Goal: Register for event/course

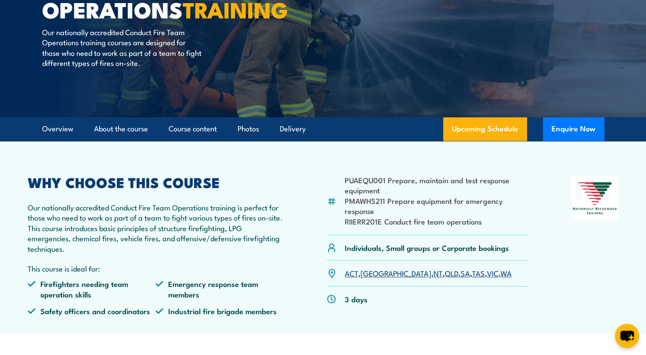
scroll to position [220, 0]
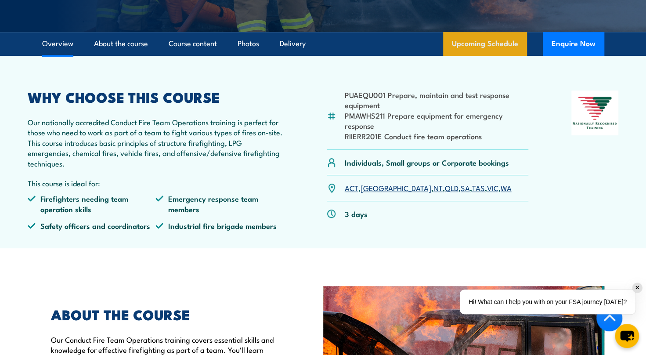
click at [477, 45] on link "Upcoming Schedule" at bounding box center [485, 44] width 84 height 24
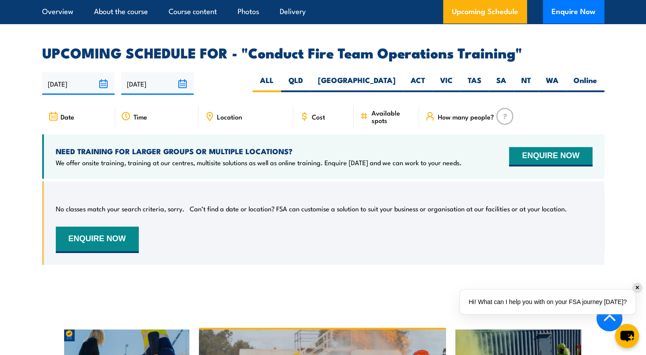
scroll to position [1307, 0]
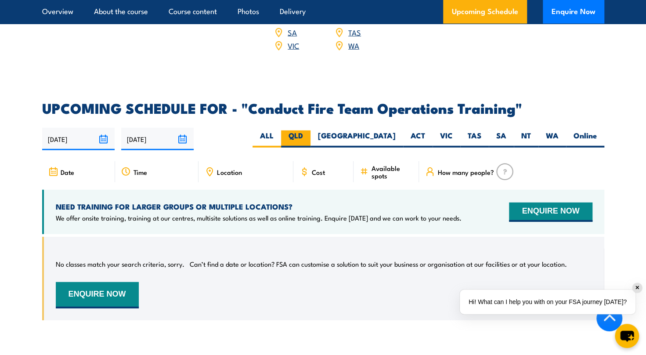
click at [311, 130] on label "QLD" at bounding box center [295, 138] width 29 height 17
click at [309, 130] on input "QLD" at bounding box center [306, 133] width 6 height 6
radio input "true"
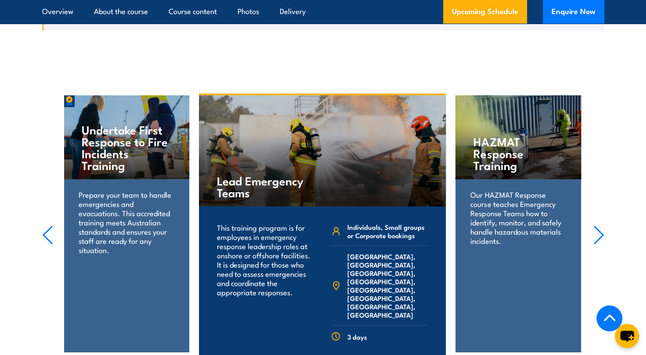
scroll to position [1439, 0]
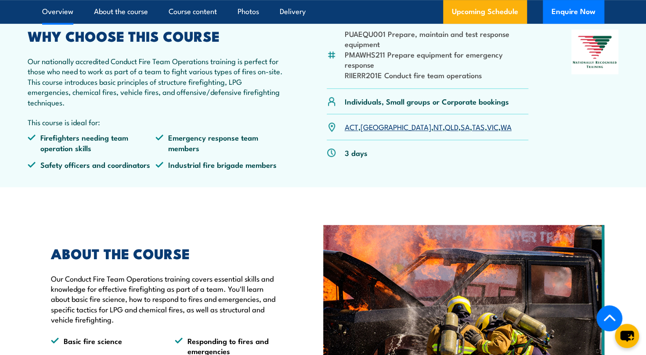
scroll to position [220, 0]
